Goal: Task Accomplishment & Management: Manage account settings

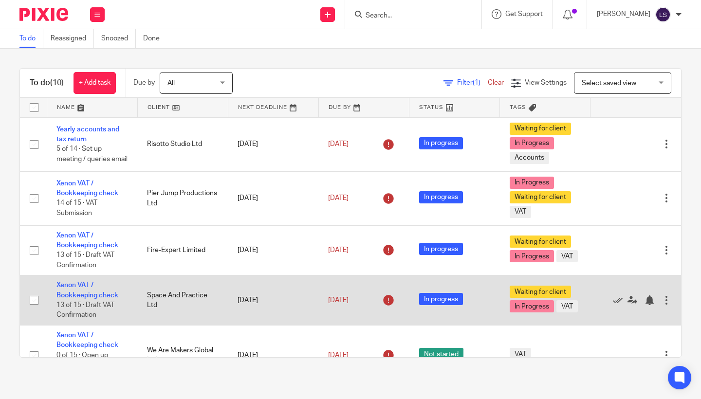
click at [156, 297] on td "Space And Practice Ltd" at bounding box center [182, 301] width 91 height 50
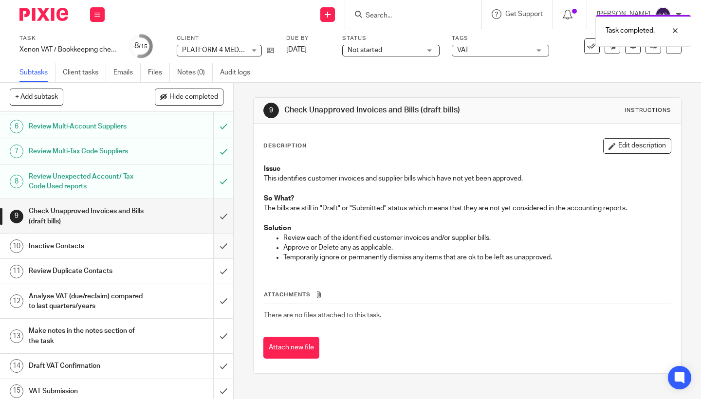
scroll to position [154, 0]
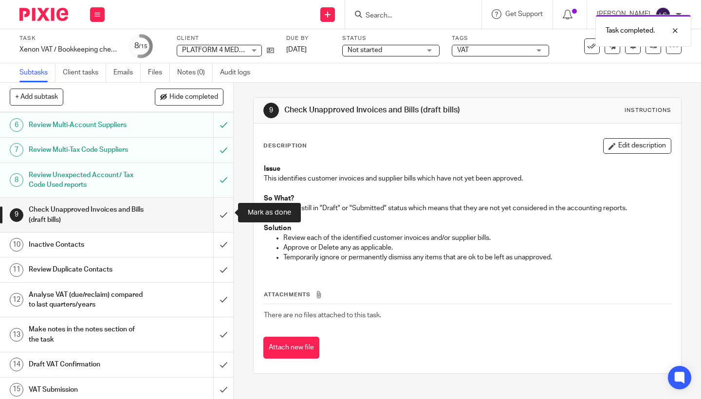
click at [219, 219] on input "submit" at bounding box center [116, 215] width 233 height 35
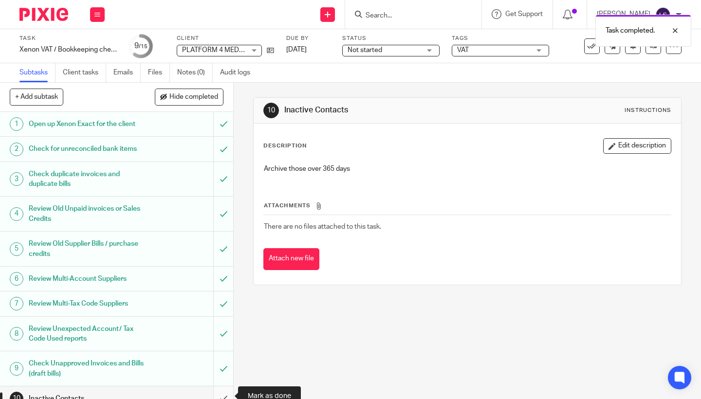
click at [219, 392] on input "submit" at bounding box center [116, 399] width 233 height 24
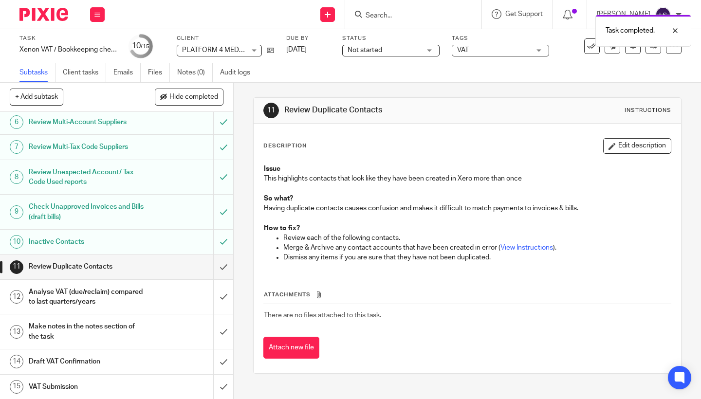
scroll to position [153, 0]
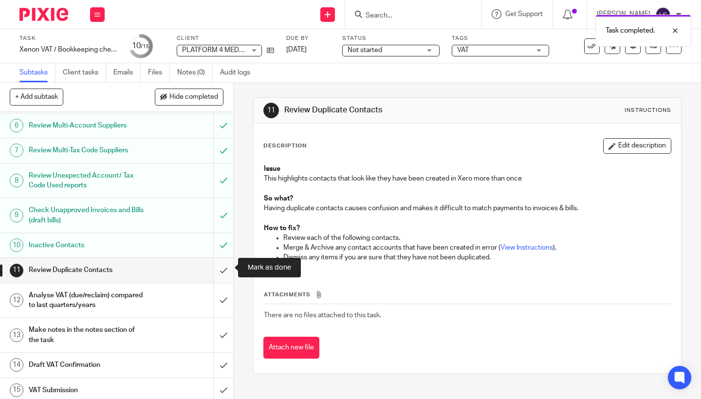
click at [218, 267] on input "submit" at bounding box center [116, 270] width 233 height 24
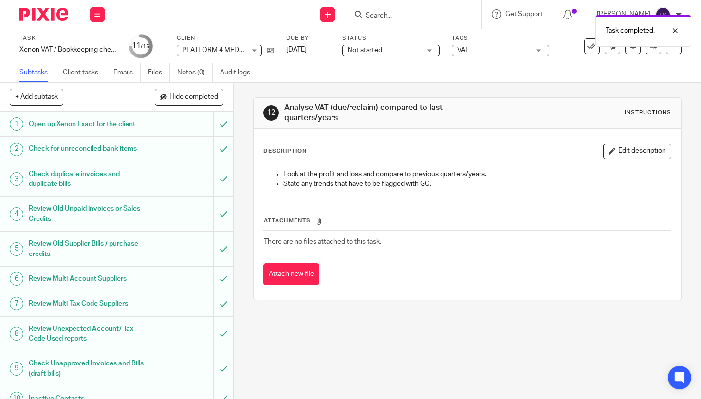
drag, startPoint x: 0, startPoint y: 0, endPoint x: 175, endPoint y: 246, distance: 301.7
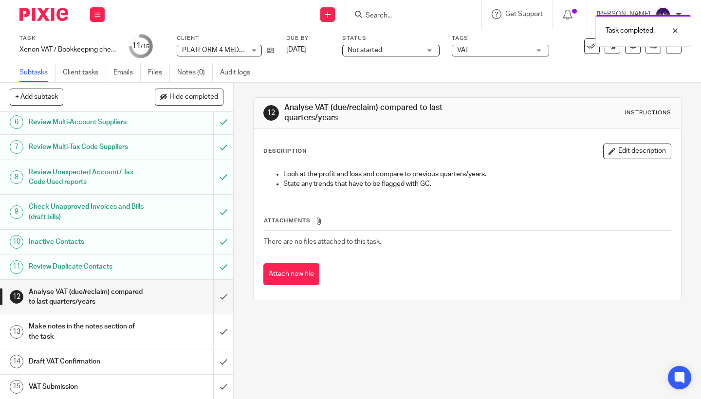
scroll to position [153, 0]
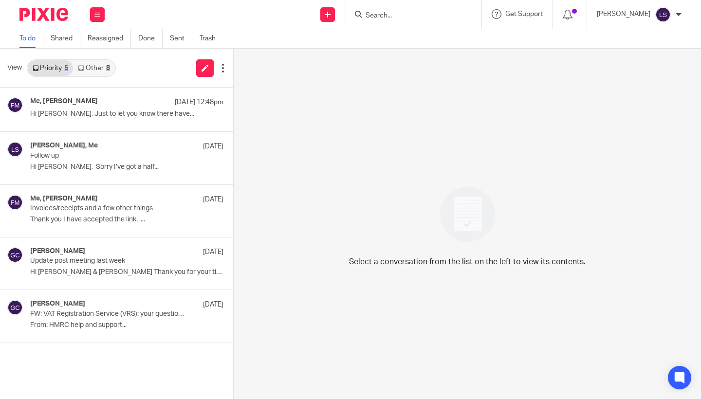
click at [101, 64] on link "Other 8" at bounding box center [93, 68] width 41 height 16
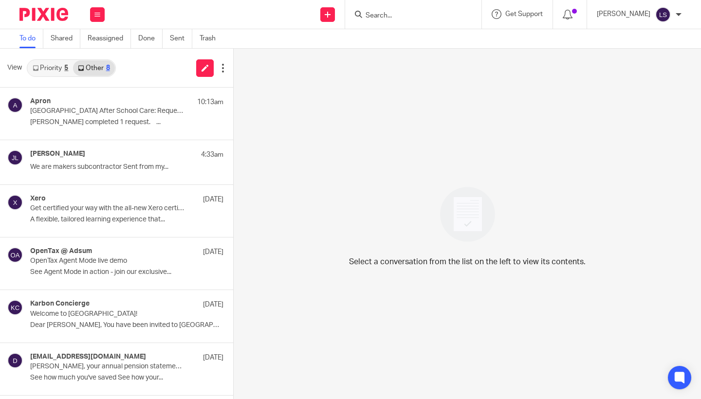
click at [62, 73] on link "Priority 5" at bounding box center [50, 68] width 45 height 16
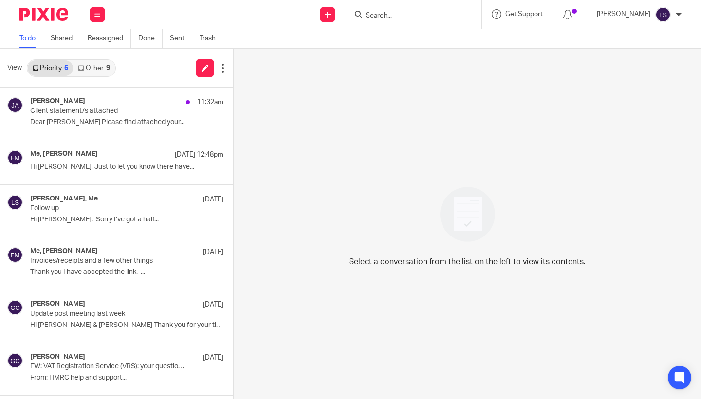
click at [104, 68] on link "Other 9" at bounding box center [93, 68] width 41 height 16
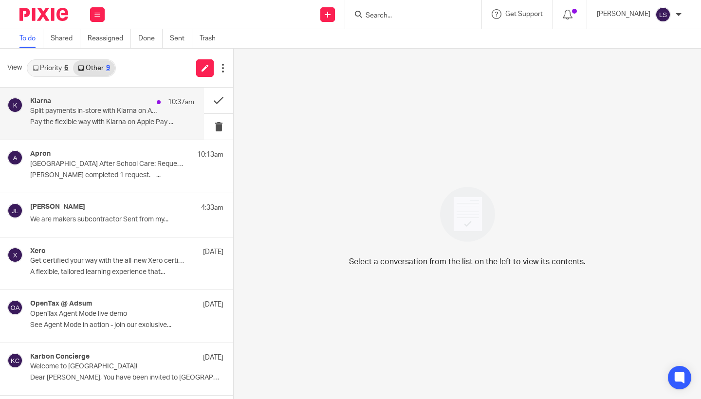
click at [94, 116] on div "Klarna 10:37am Split payments in-store with Klarna on Apple Pay Pay the flexibl…" at bounding box center [112, 113] width 164 height 33
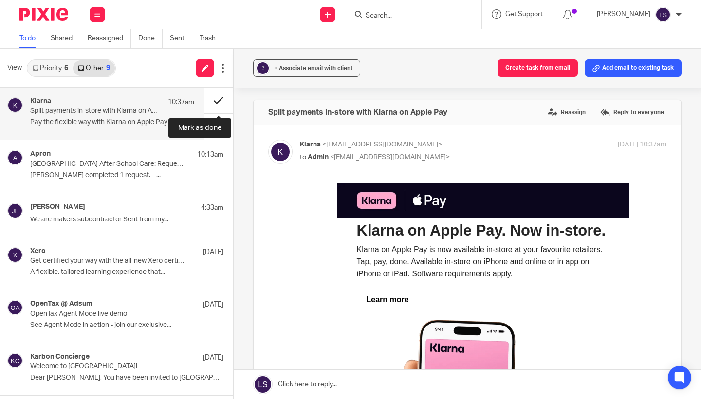
click at [212, 95] on button at bounding box center [218, 101] width 29 height 26
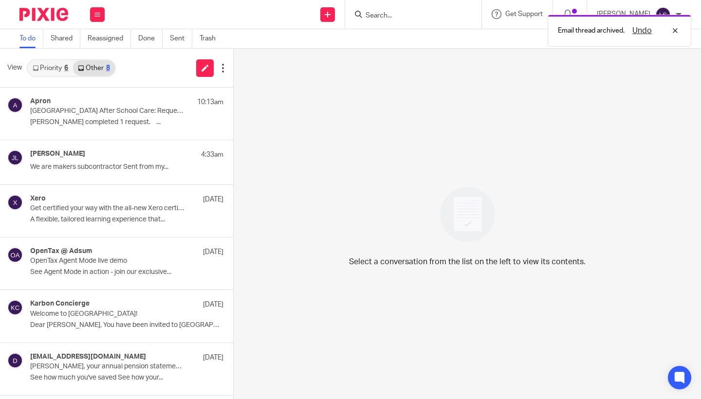
click at [63, 67] on link "Priority 6" at bounding box center [50, 68] width 45 height 16
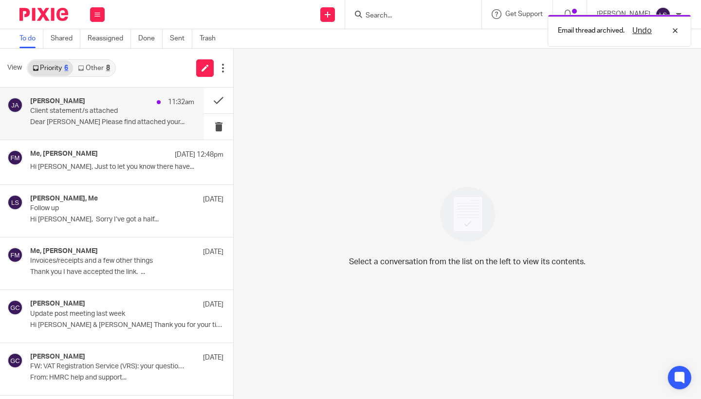
click at [67, 106] on div "Jane Allcroft 11:32am" at bounding box center [112, 102] width 164 height 10
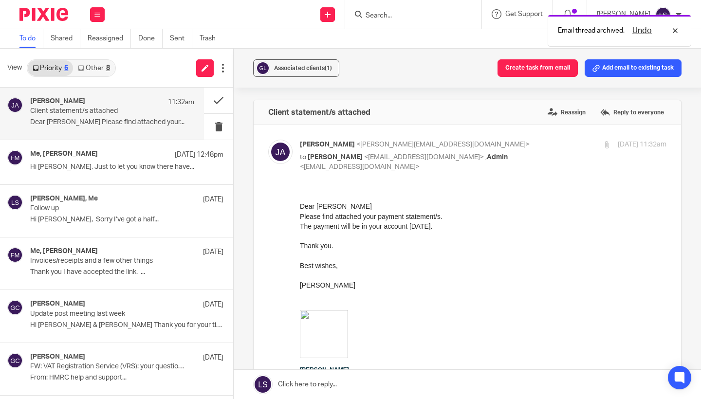
click at [392, 278] on p "Best wishes, Jane" at bounding box center [483, 284] width 367 height 49
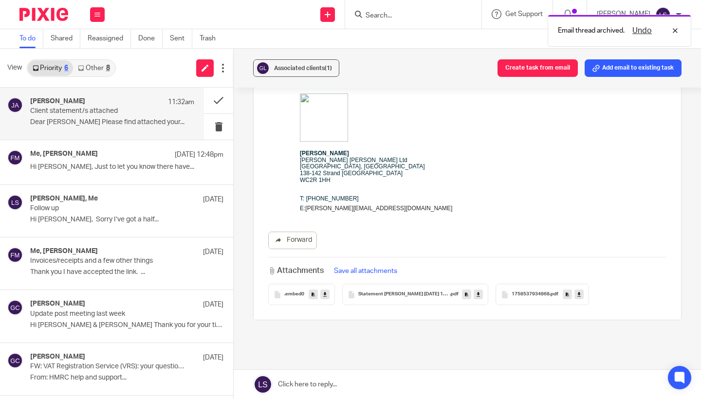
scroll to position [225, 0]
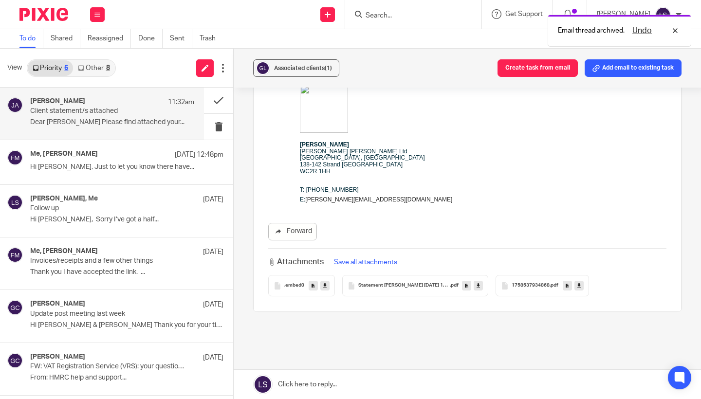
click at [476, 289] on link at bounding box center [478, 286] width 9 height 10
click at [579, 288] on icon at bounding box center [578, 285] width 3 height 7
click at [432, 329] on div "Client statement/s attached Reassign Reply to everyone Jane Allcroft <jane@conw…" at bounding box center [467, 126] width 428 height 505
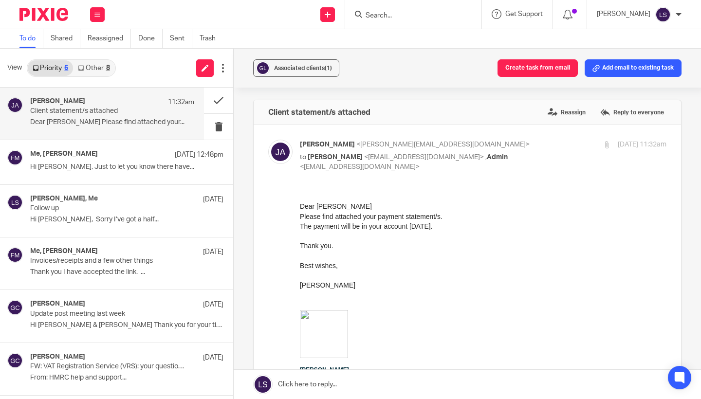
scroll to position [0, 0]
click at [540, 147] on p "Jane Allcroft <jane@conwayvg.co.uk>" at bounding box center [422, 145] width 244 height 10
checkbox input "false"
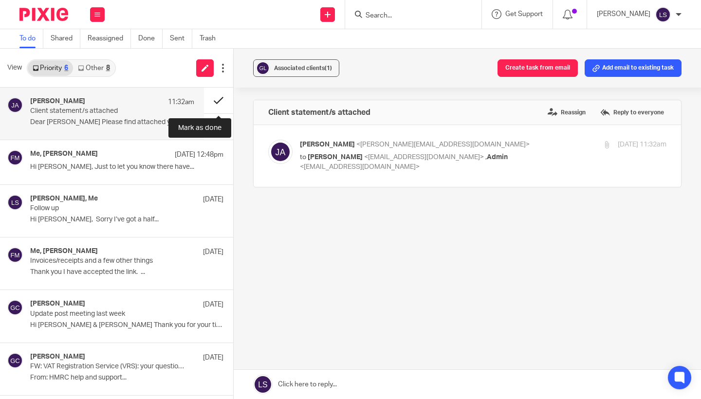
click at [221, 101] on button at bounding box center [218, 101] width 29 height 26
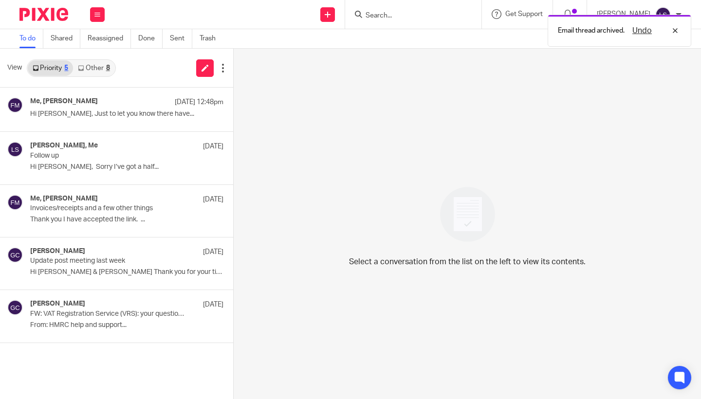
click at [111, 73] on link "Other 8" at bounding box center [93, 68] width 41 height 16
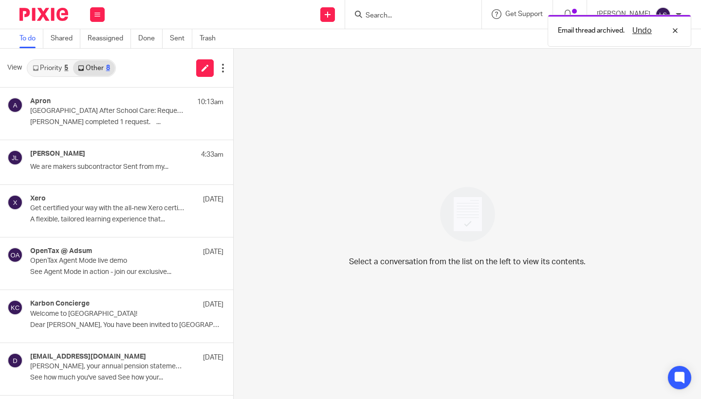
click at [70, 67] on link "Priority 5" at bounding box center [50, 68] width 45 height 16
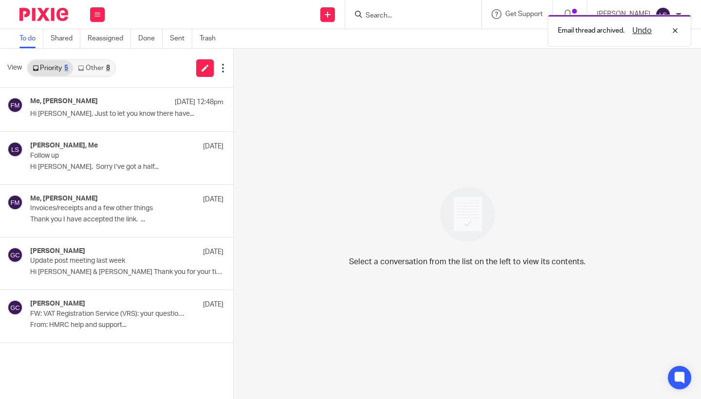
click at [94, 68] on link "Other 8" at bounding box center [93, 68] width 41 height 16
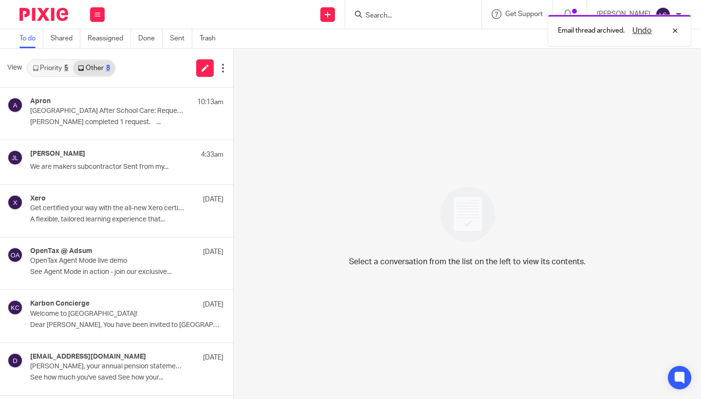
click at [55, 68] on link "Priority 5" at bounding box center [50, 68] width 45 height 16
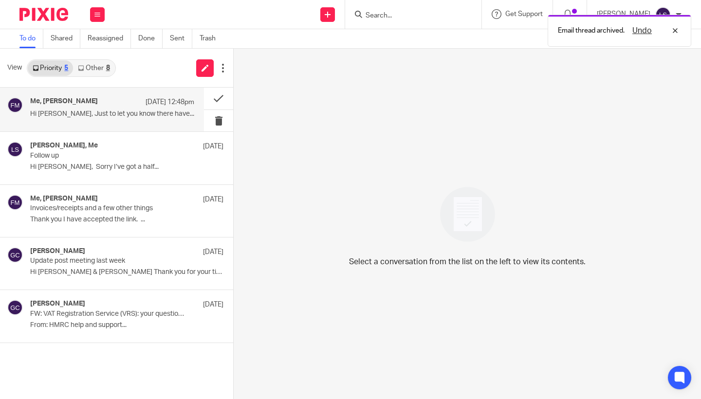
click at [59, 97] on div "Me, Fiona Minshall 22 Sep 12:48pm Hi Lauren, Just to let you know there have..." at bounding box center [102, 110] width 204 height 44
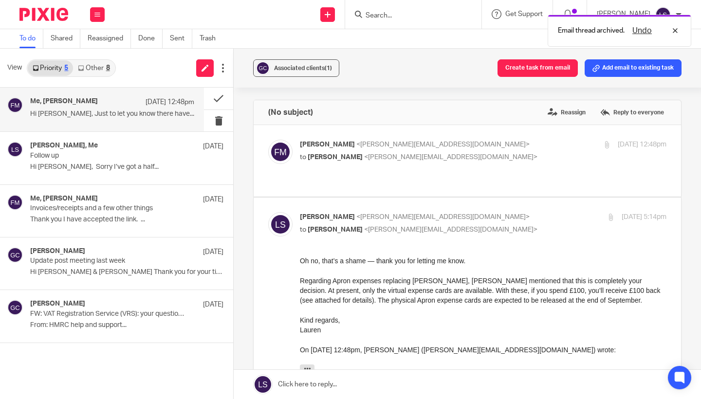
click at [477, 212] on p "Lauren Simmons <lauren@fearlessfinancials.co.uk>" at bounding box center [422, 217] width 244 height 10
checkbox input "false"
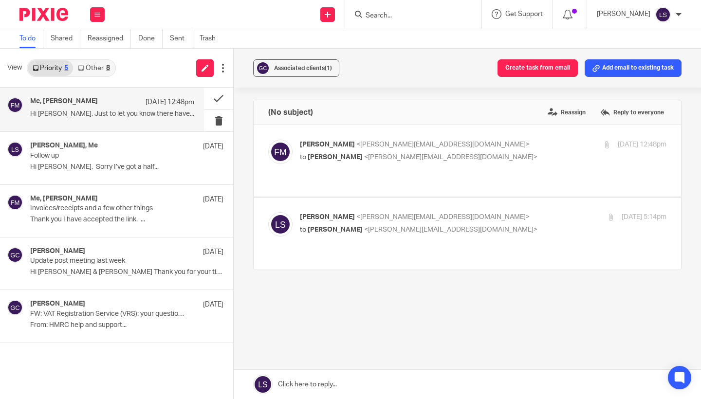
click at [110, 68] on div "8" at bounding box center [108, 68] width 4 height 7
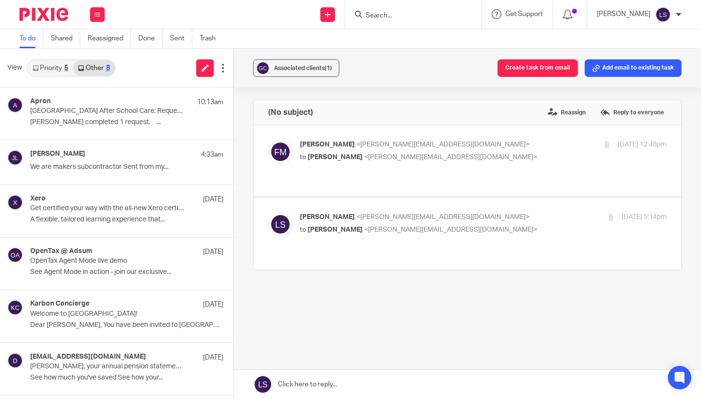
click at [49, 68] on link "Priority 5" at bounding box center [50, 68] width 45 height 16
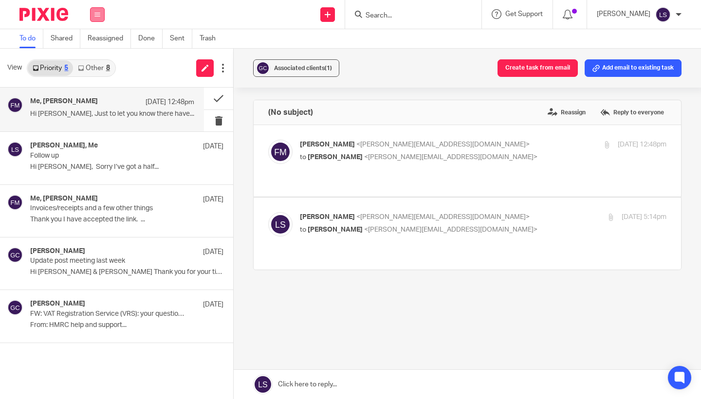
click at [101, 19] on button at bounding box center [97, 14] width 15 height 15
click at [98, 57] on link "Email" at bounding box center [93, 59] width 18 height 7
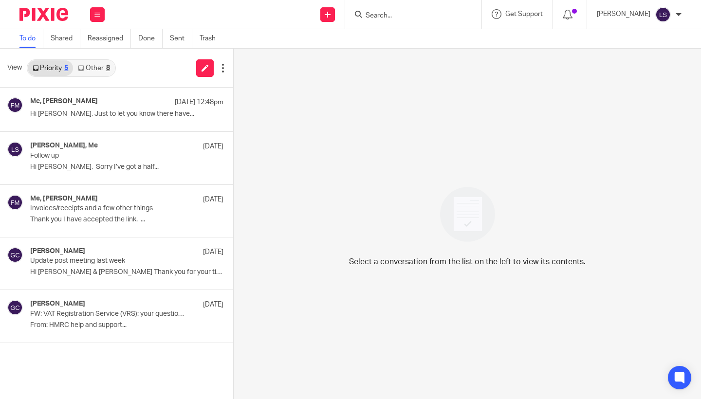
click at [103, 72] on link "Other 8" at bounding box center [93, 68] width 41 height 16
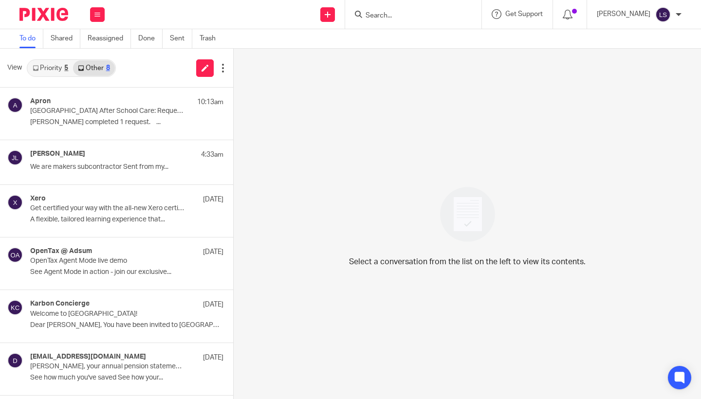
click at [51, 69] on link "Priority 5" at bounding box center [50, 68] width 45 height 16
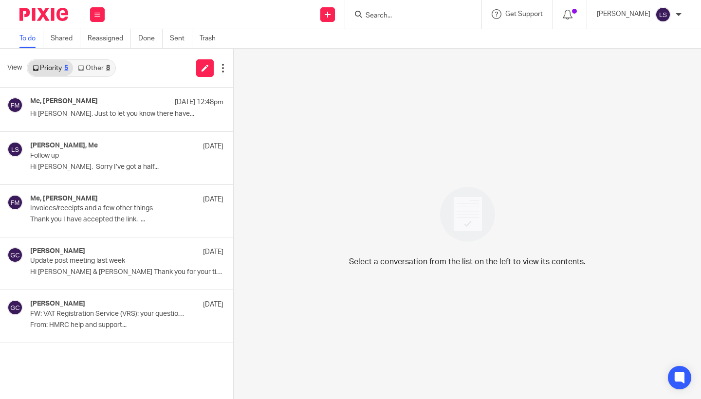
click at [58, 12] on img at bounding box center [43, 14] width 49 height 13
